Goal: Navigation & Orientation: Find specific page/section

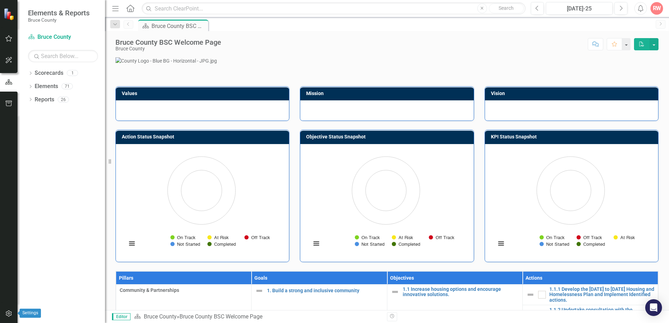
click at [8, 315] on icon "button" at bounding box center [8, 314] width 7 height 6
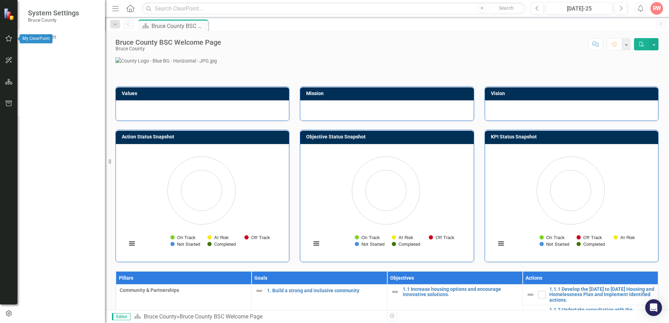
click at [8, 36] on icon "button" at bounding box center [8, 39] width 7 height 6
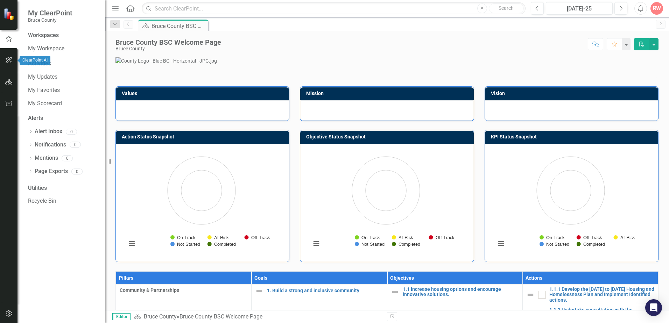
click at [9, 60] on icon "button" at bounding box center [8, 60] width 7 height 6
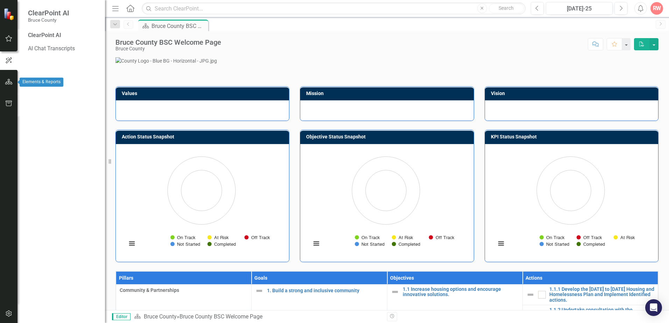
click at [9, 85] on icon "button" at bounding box center [8, 82] width 7 height 6
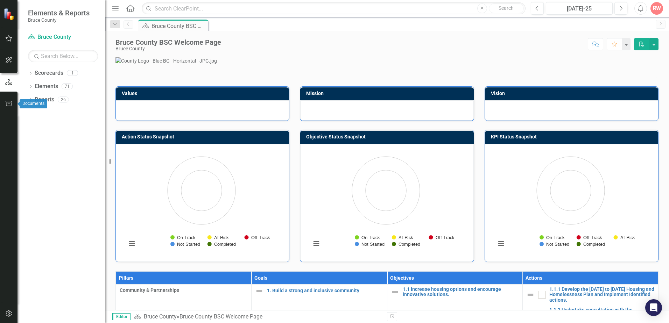
click at [9, 102] on icon "button" at bounding box center [8, 104] width 7 height 6
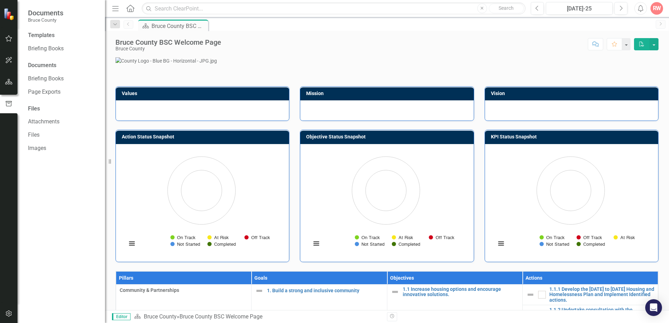
click at [116, 9] on icon "Menu" at bounding box center [115, 8] width 9 height 7
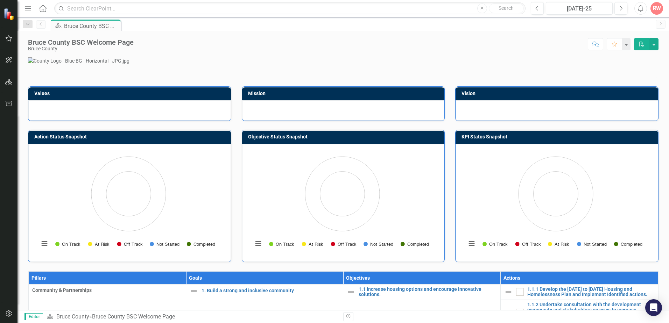
click at [27, 8] on icon "Menu" at bounding box center [27, 8] width 9 height 7
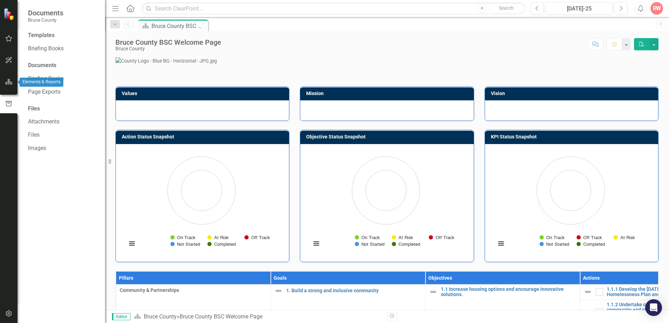
click at [10, 82] on icon "button" at bounding box center [8, 82] width 7 height 6
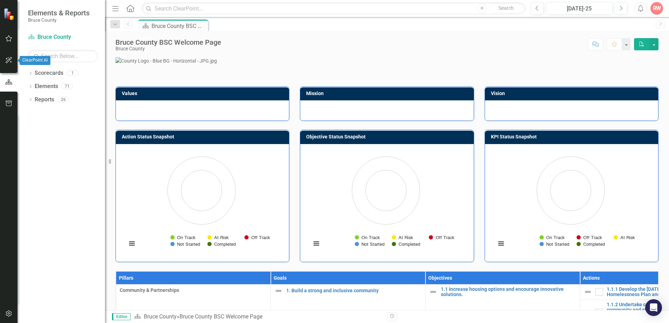
click at [9, 58] on icon "button" at bounding box center [8, 60] width 7 height 6
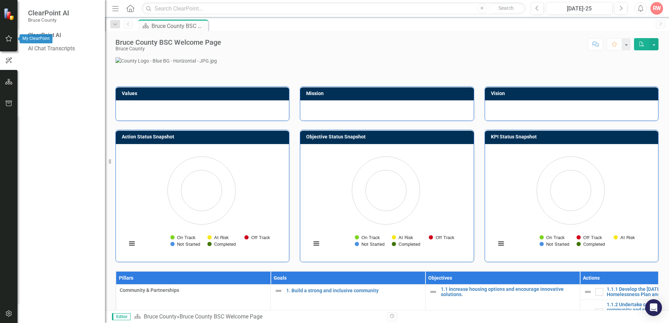
click at [8, 39] on icon "button" at bounding box center [8, 39] width 7 height 6
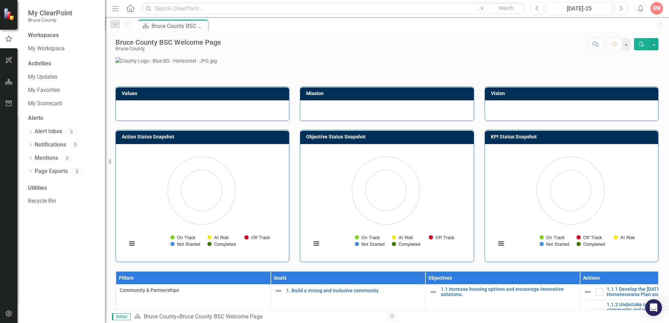
click at [7, 61] on icon "button" at bounding box center [9, 60] width 6 height 6
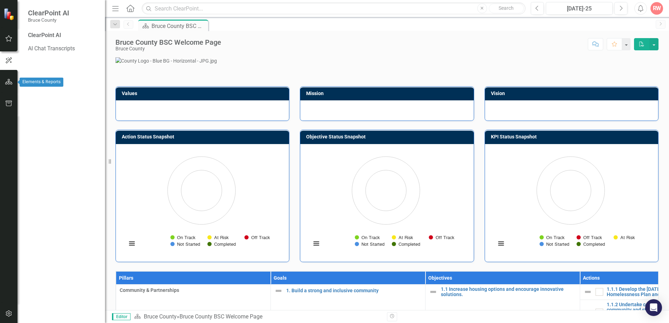
click at [9, 79] on icon "button" at bounding box center [8, 82] width 7 height 6
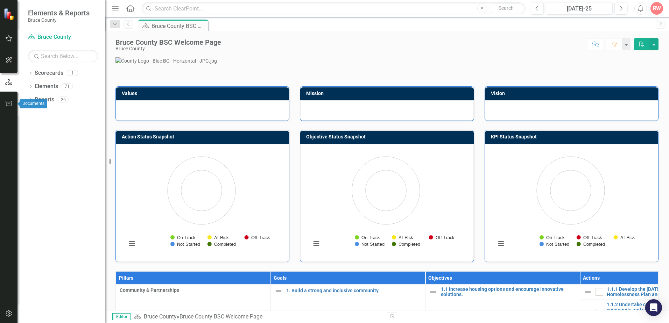
click at [9, 104] on icon "button" at bounding box center [9, 104] width 6 height 6
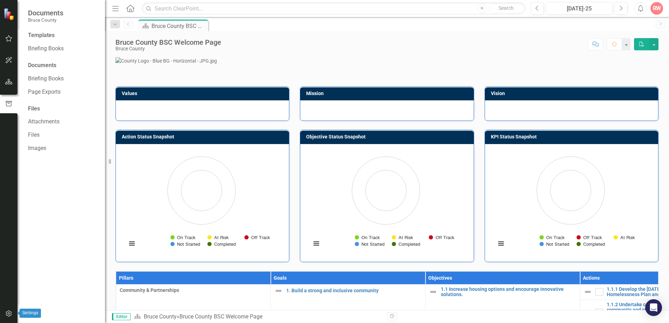
click at [9, 313] on icon "button" at bounding box center [8, 314] width 7 height 6
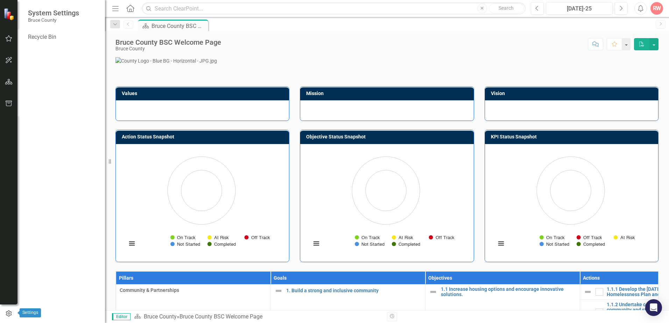
click at [9, 313] on icon "button" at bounding box center [9, 314] width 6 height 6
click at [306, 35] on div "Bruce County BSC Welcome Page Bruce County Score: N/A [DATE]-25 Completed Comme…" at bounding box center [387, 41] width 564 height 21
click at [657, 11] on div "RW" at bounding box center [657, 8] width 13 height 13
click at [8, 38] on icon "button" at bounding box center [8, 39] width 7 height 6
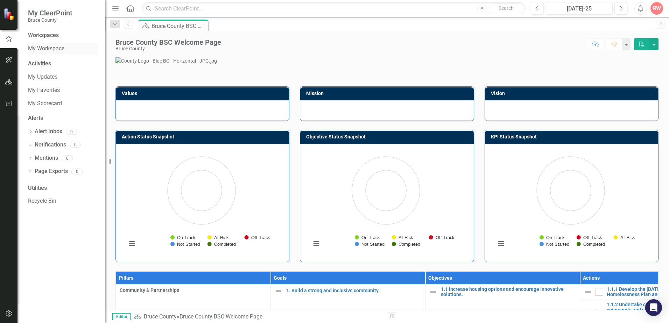
click at [56, 48] on link "My Workspace" at bounding box center [63, 49] width 70 height 8
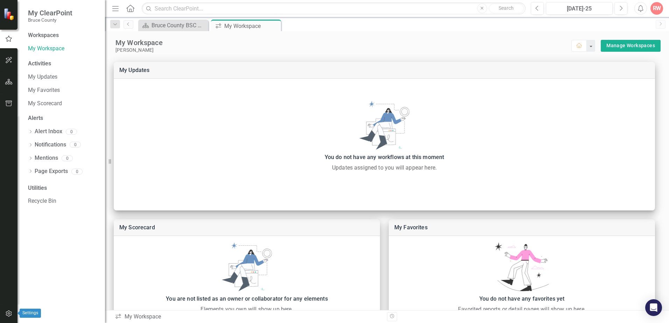
click at [8, 314] on icon "button" at bounding box center [9, 314] width 6 height 6
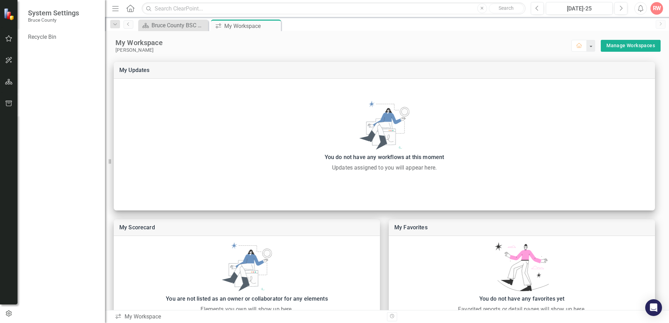
click at [115, 8] on icon "button" at bounding box center [115, 8] width 6 height 5
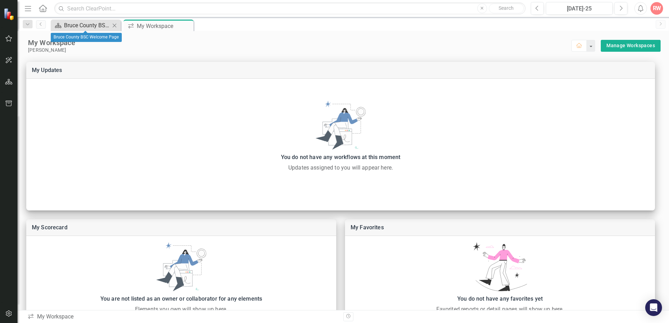
click at [105, 26] on div "Bruce County BSC Welcome Page" at bounding box center [87, 25] width 46 height 9
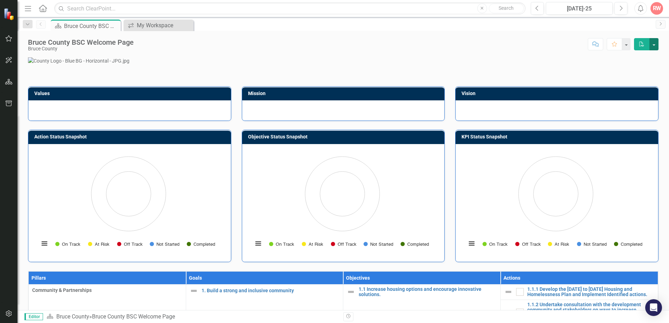
click at [656, 45] on button "button" at bounding box center [654, 44] width 9 height 12
click at [661, 23] on icon "Next" at bounding box center [661, 24] width 6 height 4
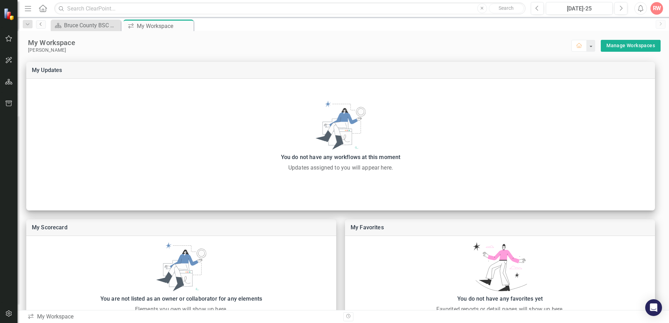
click at [40, 23] on icon "Previous" at bounding box center [41, 24] width 6 height 4
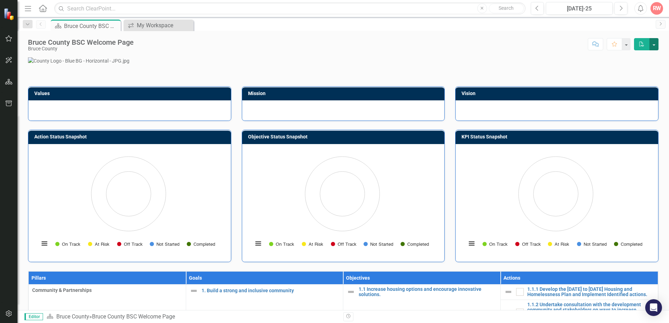
click at [656, 46] on button "button" at bounding box center [654, 44] width 9 height 12
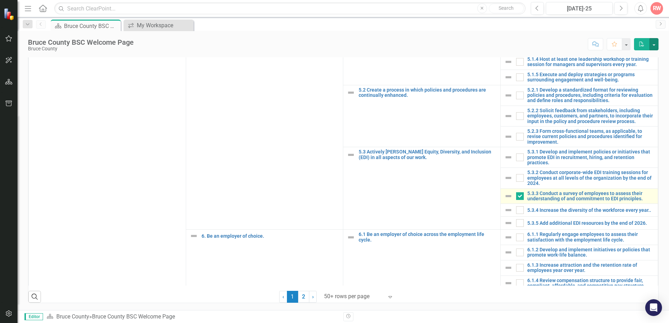
scroll to position [451, 0]
